Goal: Task Accomplishment & Management: Use online tool/utility

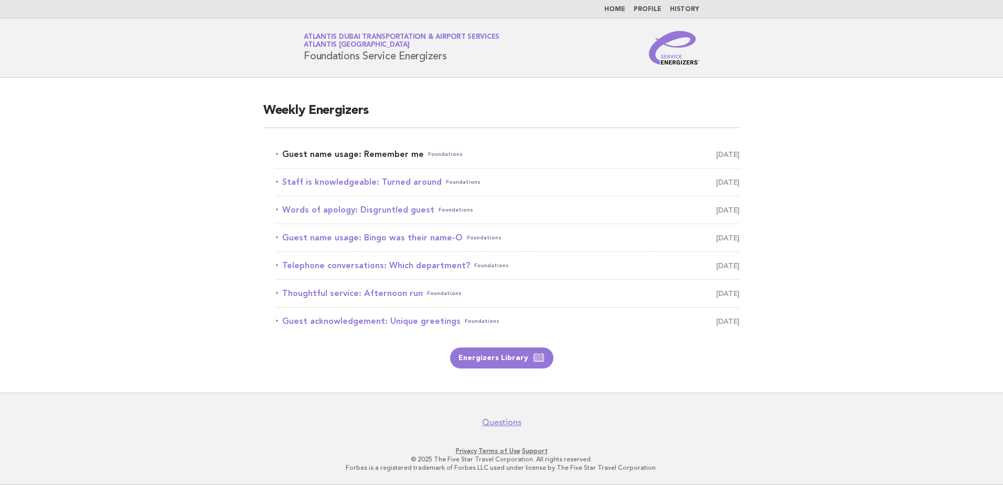
click at [356, 155] on link "Guest name usage: Remember me Foundations [DATE]" at bounding box center [508, 154] width 464 height 15
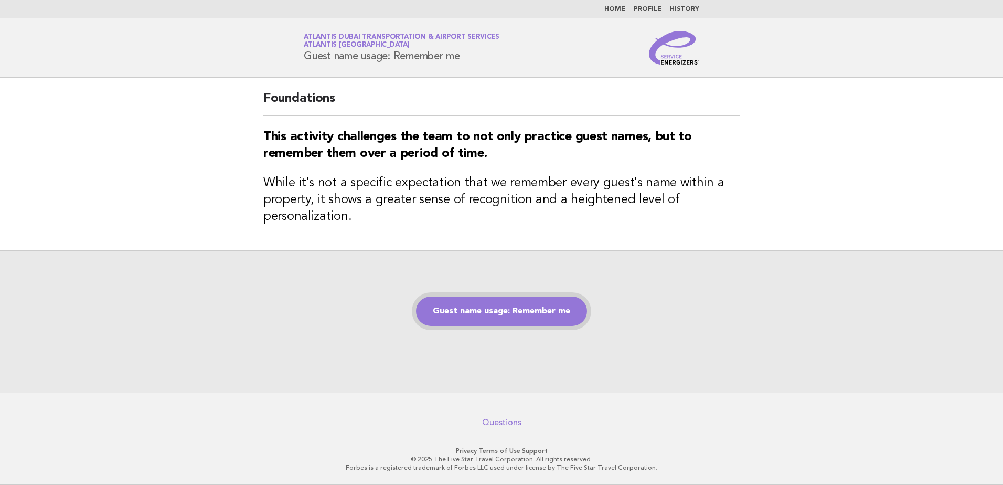
click at [520, 317] on link "Guest name usage: Remember me" at bounding box center [501, 310] width 171 height 29
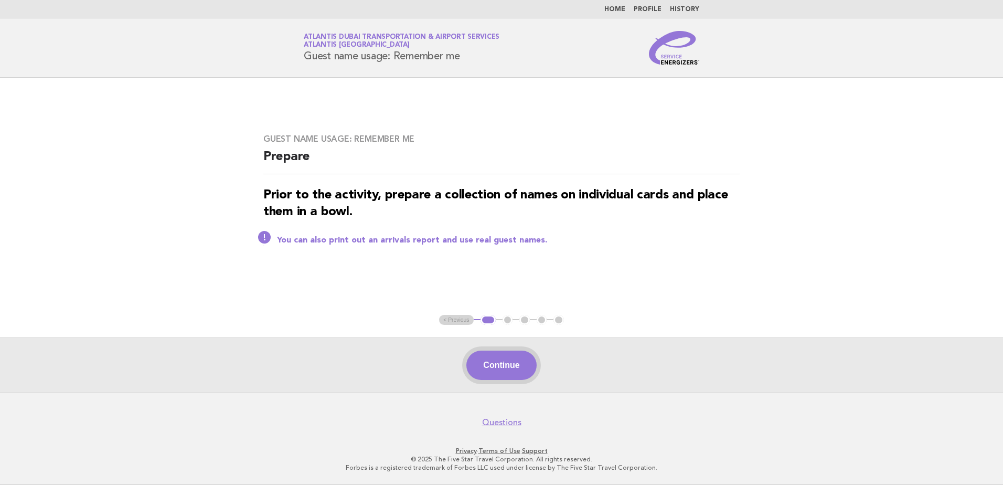
click at [507, 367] on button "Continue" at bounding box center [501, 364] width 70 height 29
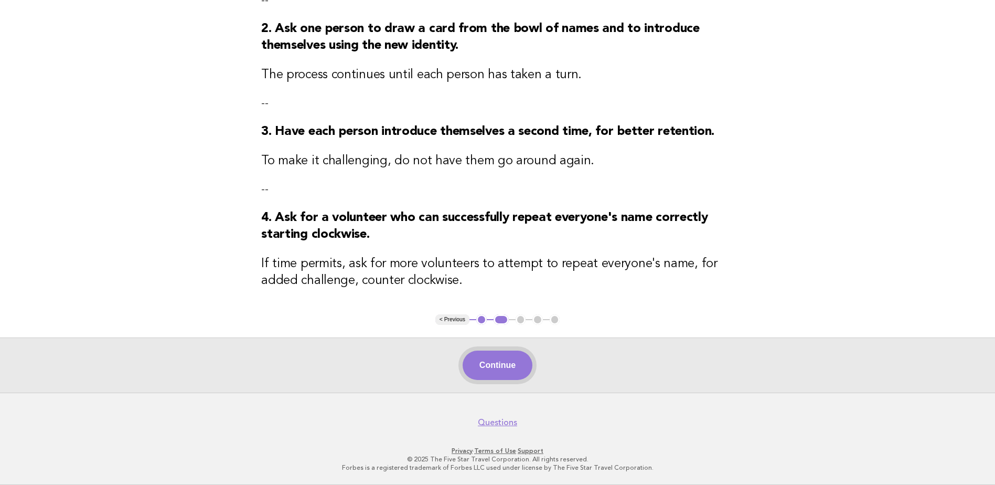
click at [489, 362] on button "Continue" at bounding box center [498, 364] width 70 height 29
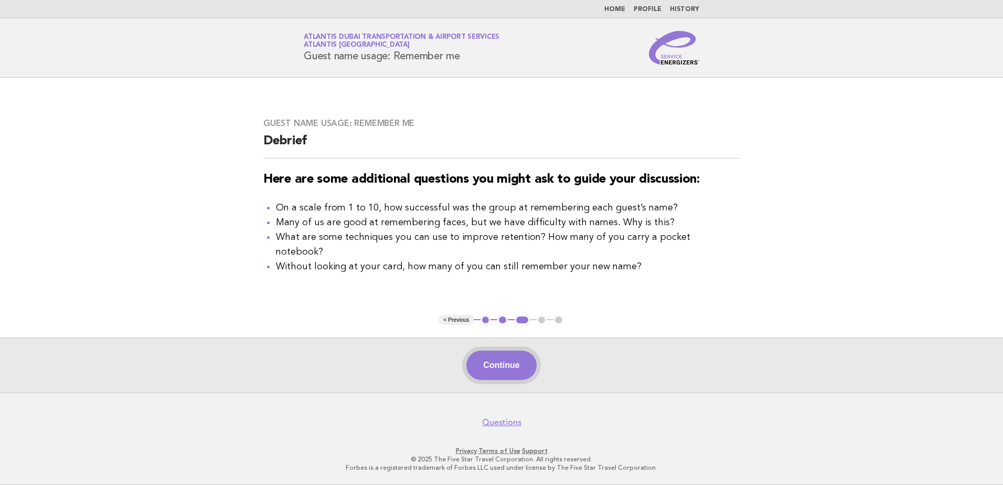
click at [501, 362] on button "Continue" at bounding box center [501, 364] width 70 height 29
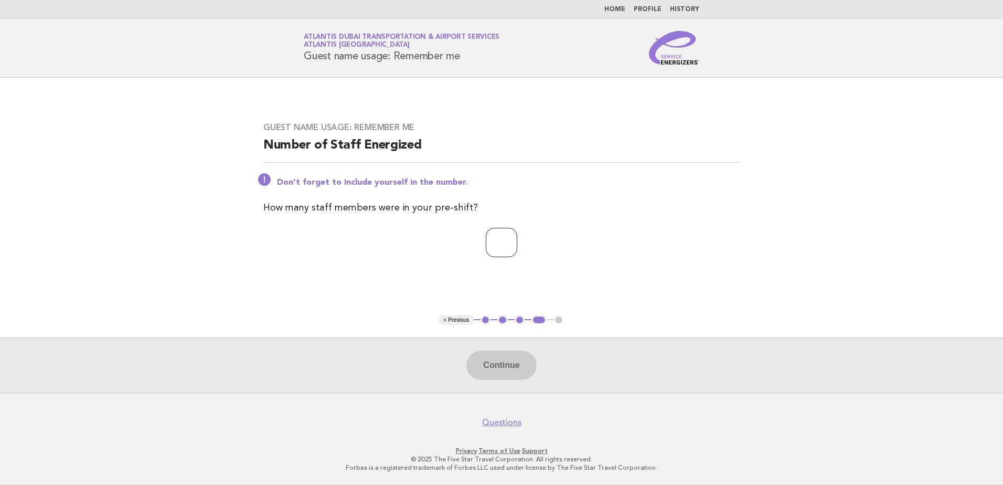
click at [486, 246] on input "number" at bounding box center [501, 242] width 31 height 29
type input "**"
click at [514, 362] on button "Continue" at bounding box center [501, 364] width 70 height 29
